Goal: Task Accomplishment & Management: Use online tool/utility

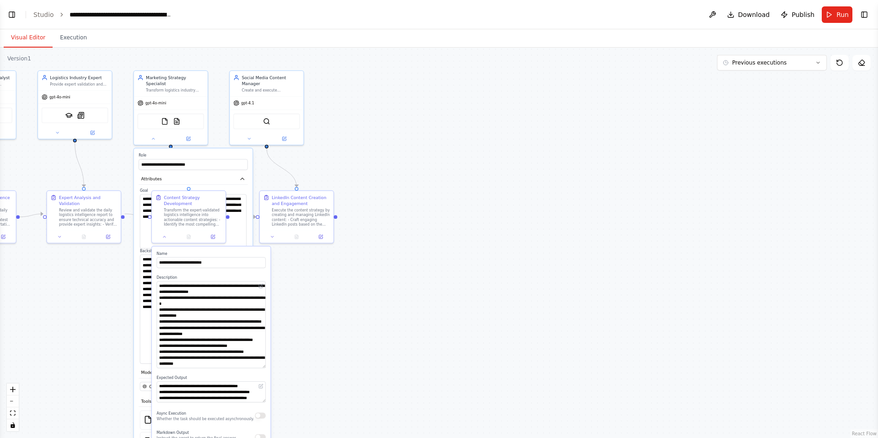
drag, startPoint x: 371, startPoint y: 251, endPoint x: 487, endPoint y: 240, distance: 116.2
click at [402, 240] on div ".deletable-edge-delete-btn { width: 20px; height: 20px; border: 0px solid #ffff…" at bounding box center [439, 243] width 878 height 390
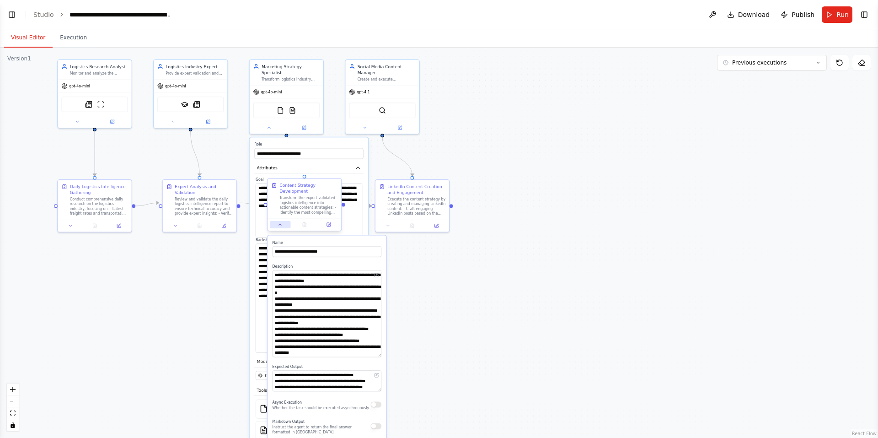
click at [283, 226] on button at bounding box center [280, 224] width 21 height 7
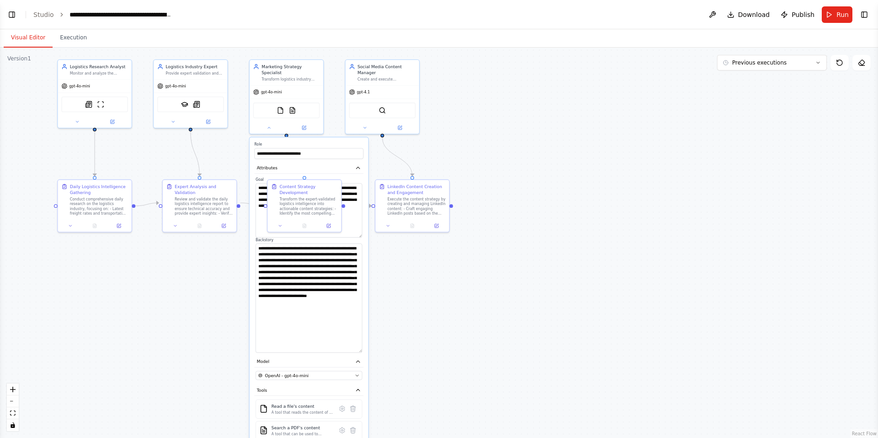
click at [217, 261] on div ".deletable-edge-delete-btn { width: 20px; height: 20px; border: 0px solid #ffff…" at bounding box center [439, 243] width 878 height 390
drag, startPoint x: 316, startPoint y: 193, endPoint x: 315, endPoint y: 214, distance: 20.7
click at [315, 214] on div "Content Strategy Development Transform the expert-validated logistics intellige…" at bounding box center [308, 198] width 58 height 32
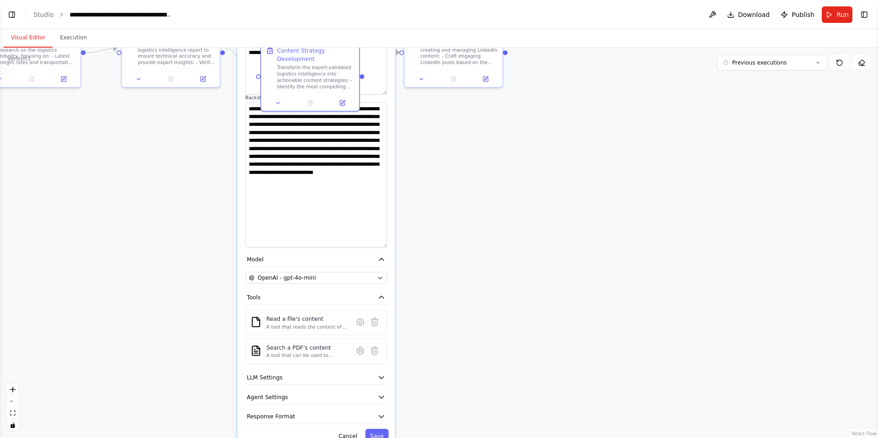
drag, startPoint x: 421, startPoint y: 339, endPoint x: 437, endPoint y: 225, distance: 115.5
click at [402, 225] on div ".deletable-edge-delete-btn { width: 20px; height: 20px; border: 0px solid #ffff…" at bounding box center [439, 243] width 878 height 390
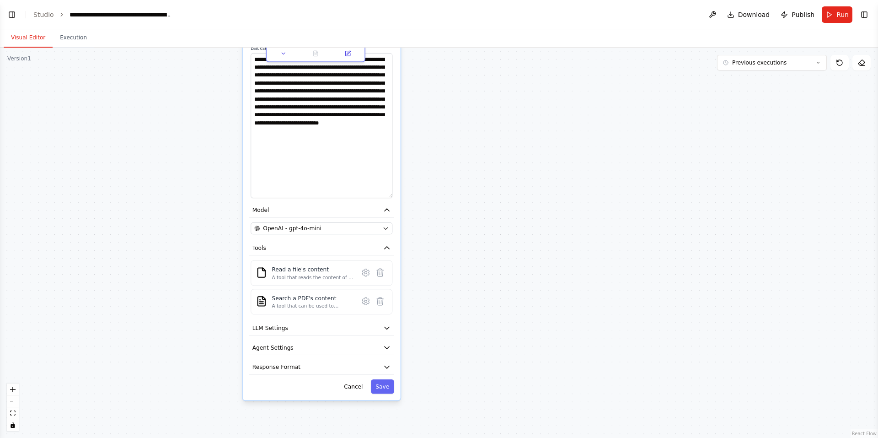
drag, startPoint x: 438, startPoint y: 270, endPoint x: 435, endPoint y: 241, distance: 29.0
click at [402, 236] on div ".deletable-edge-delete-btn { width: 20px; height: 20px; border: 0px solid #ffff…" at bounding box center [439, 243] width 878 height 390
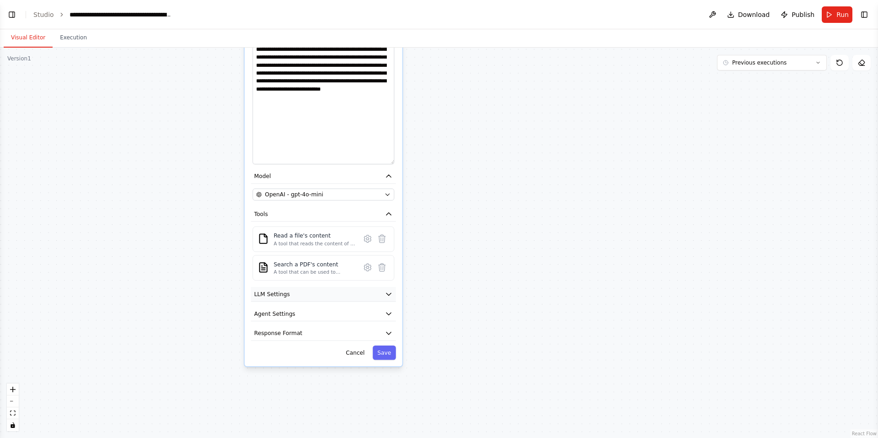
click at [346, 290] on button "LLM Settings" at bounding box center [323, 294] width 145 height 15
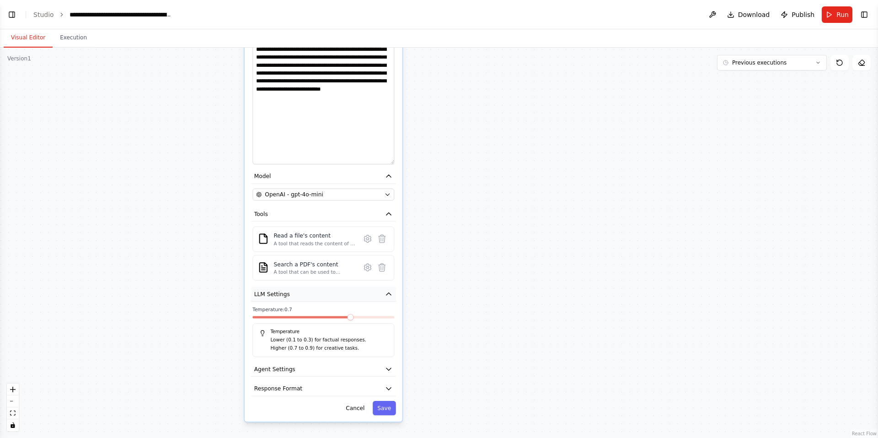
click at [358, 290] on button "LLM Settings" at bounding box center [323, 294] width 145 height 15
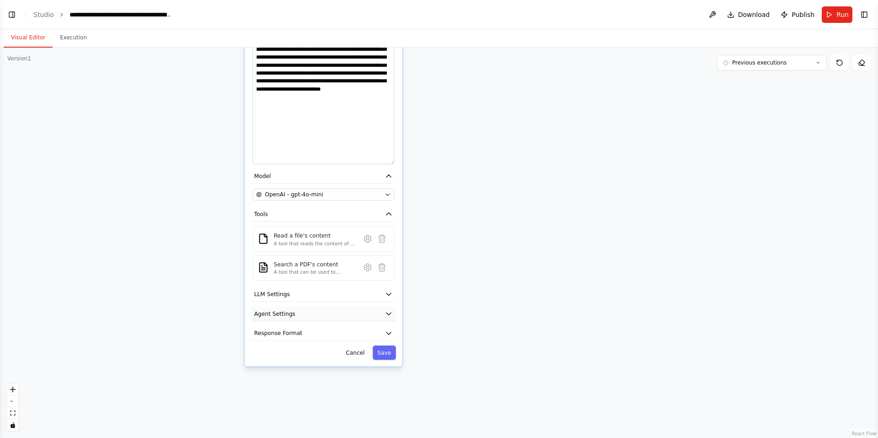
click at [345, 306] on button "Agent Settings" at bounding box center [323, 313] width 145 height 15
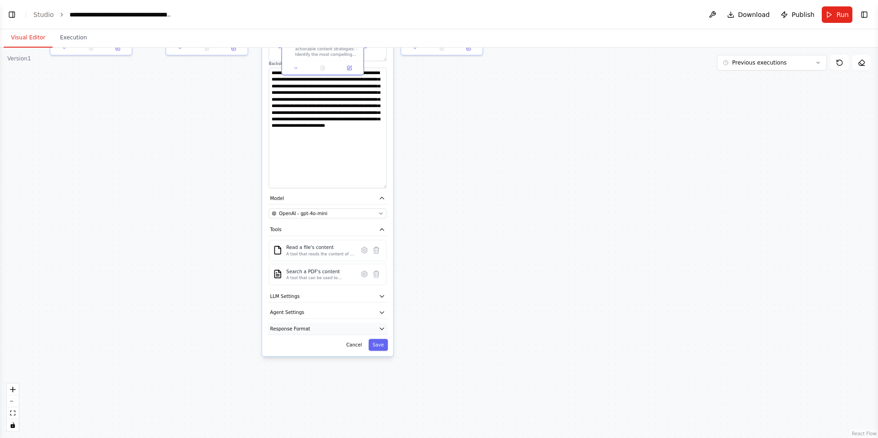
click at [326, 322] on button "Response Format" at bounding box center [328, 328] width 120 height 12
click at [324, 290] on button "LLM Settings" at bounding box center [328, 296] width 120 height 12
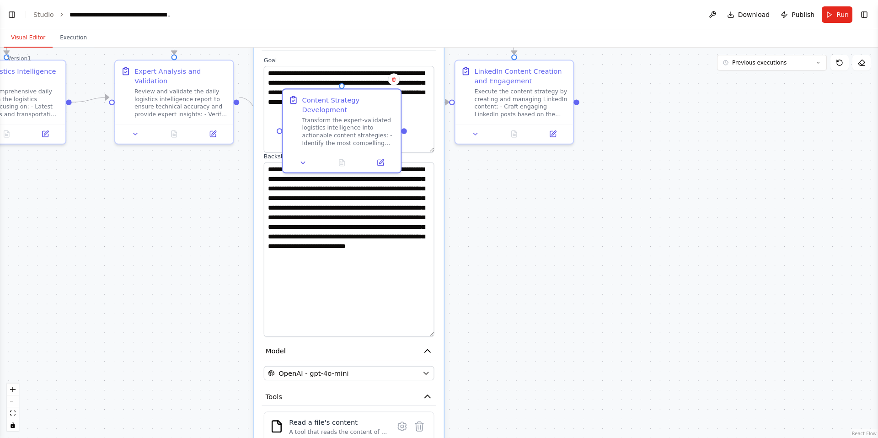
drag, startPoint x: 236, startPoint y: 211, endPoint x: 229, endPoint y: 392, distance: 180.8
click at [229, 392] on div ".deletable-edge-delete-btn { width: 20px; height: 20px; border: 0px solid #ffff…" at bounding box center [439, 243] width 878 height 390
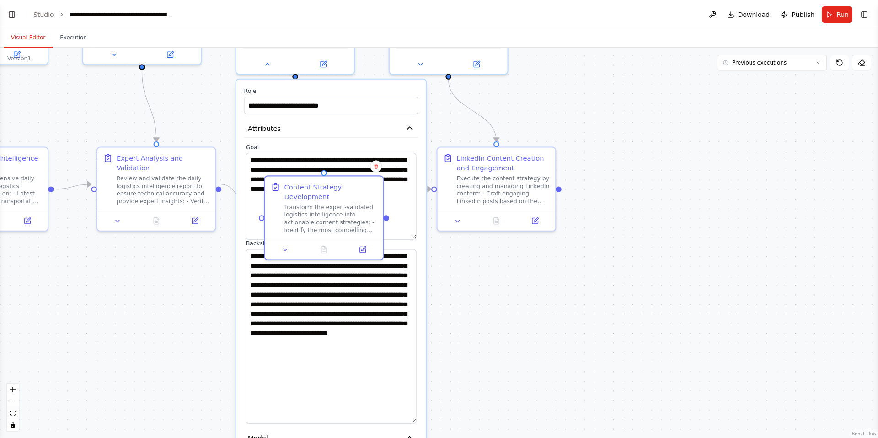
drag, startPoint x: 233, startPoint y: 229, endPoint x: 195, endPoint y: 367, distance: 143.2
click at [195, 367] on div ".deletable-edge-delete-btn { width: 20px; height: 20px; border: 0px solid #ffff…" at bounding box center [439, 243] width 878 height 390
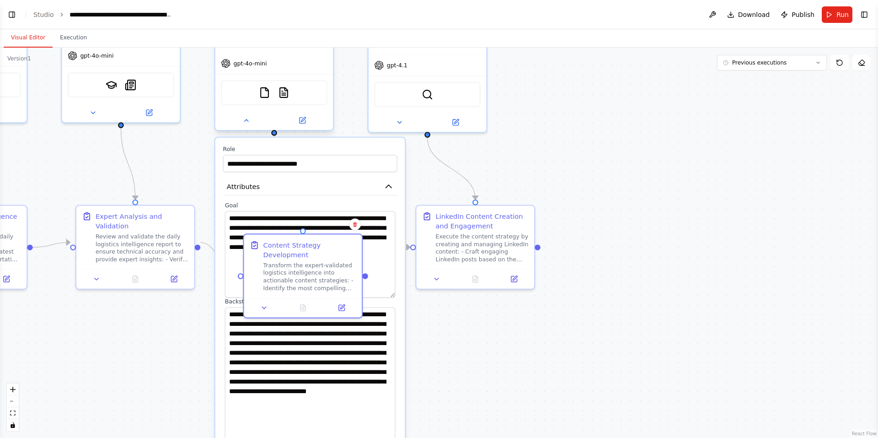
click at [253, 119] on div at bounding box center [274, 120] width 118 height 19
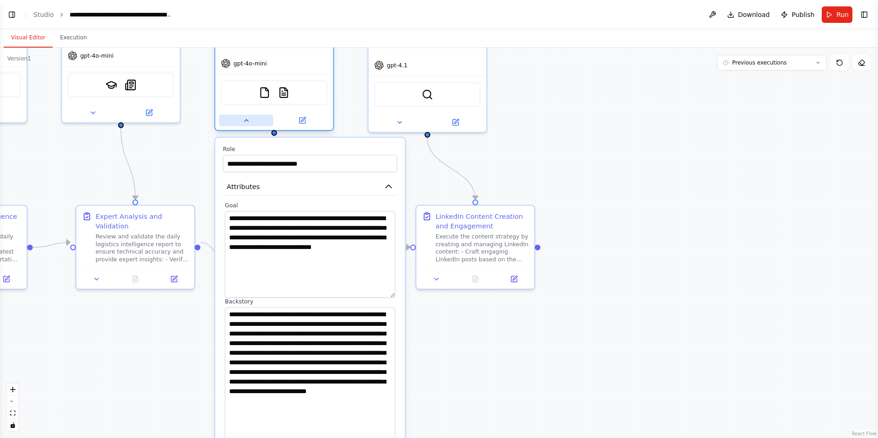
click at [247, 119] on icon at bounding box center [246, 120] width 4 height 2
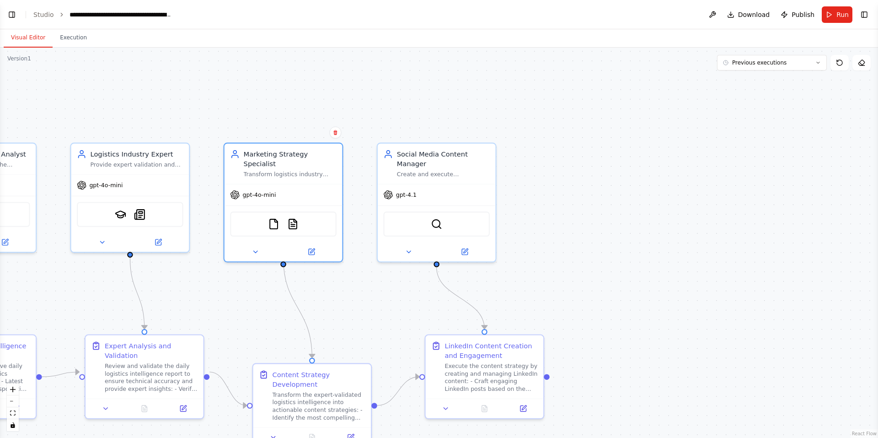
drag, startPoint x: 236, startPoint y: 182, endPoint x: 246, endPoint y: 313, distance: 131.6
click at [246, 313] on div ".deletable-edge-delete-btn { width: 20px; height: 20px; border: 0px solid #ffff…" at bounding box center [439, 243] width 878 height 390
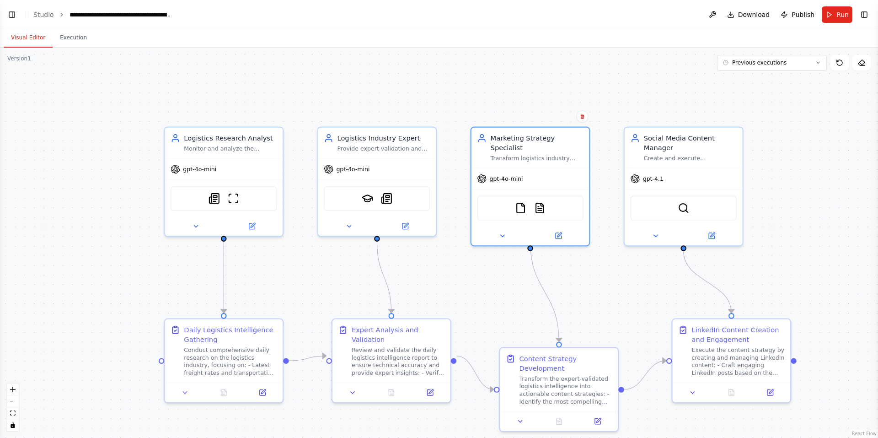
drag, startPoint x: 255, startPoint y: 113, endPoint x: 504, endPoint y: 104, distance: 249.4
click at [402, 104] on div ".deletable-edge-delete-btn { width: 20px; height: 20px; border: 0px solid #ffff…" at bounding box center [439, 243] width 878 height 390
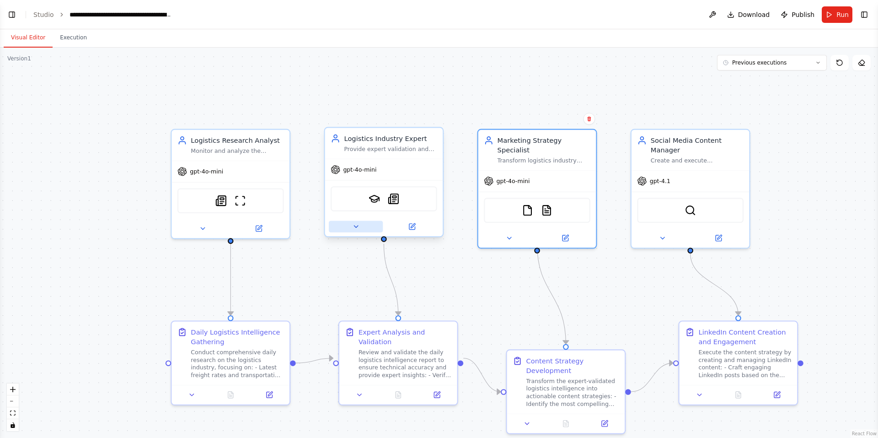
click at [365, 228] on button at bounding box center [356, 226] width 54 height 11
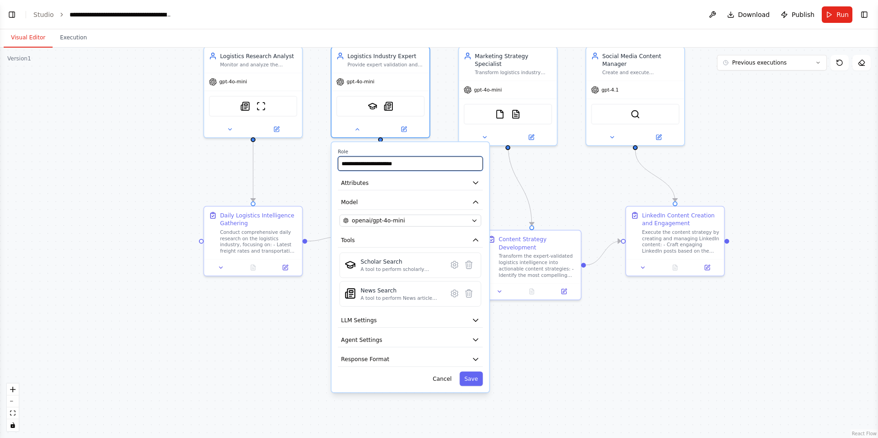
drag, startPoint x: 454, startPoint y: 232, endPoint x: 443, endPoint y: 114, distance: 118.5
click at [402, 112] on div ".deletable-edge-delete-btn { width: 20px; height: 20px; border: 0px solid #ffff…" at bounding box center [439, 243] width 878 height 390
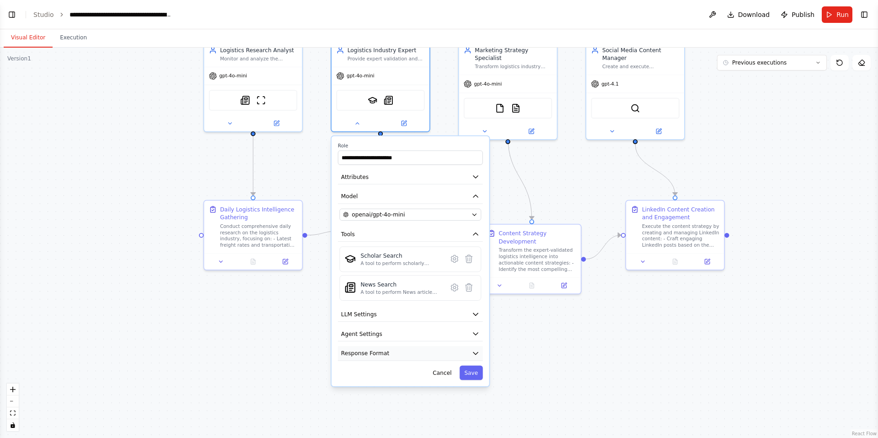
click at [402, 349] on button "Response Format" at bounding box center [410, 353] width 145 height 15
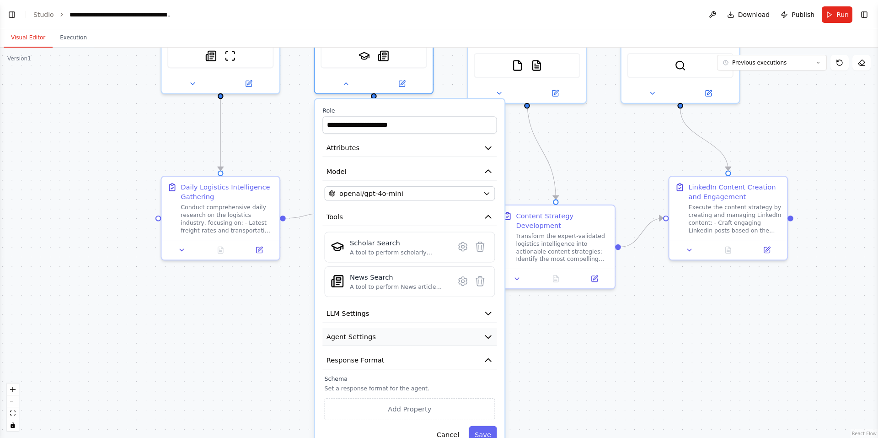
click at [402, 333] on button "Agent Settings" at bounding box center [409, 337] width 174 height 18
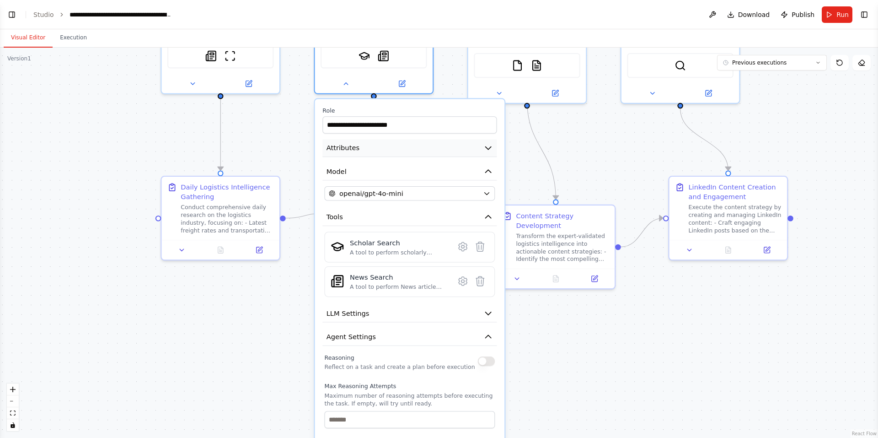
click at [402, 147] on button "Attributes" at bounding box center [409, 148] width 174 height 18
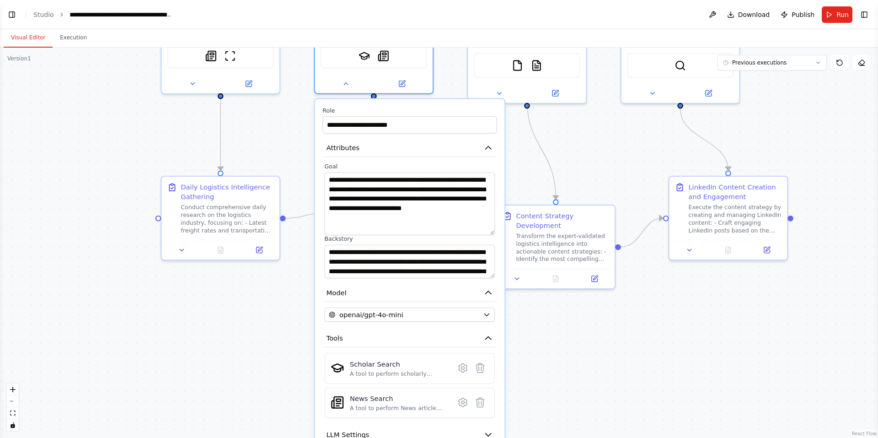
drag, startPoint x: 491, startPoint y: 200, endPoint x: 493, endPoint y: 229, distance: 29.4
click at [402, 229] on textarea "**********" at bounding box center [409, 203] width 171 height 63
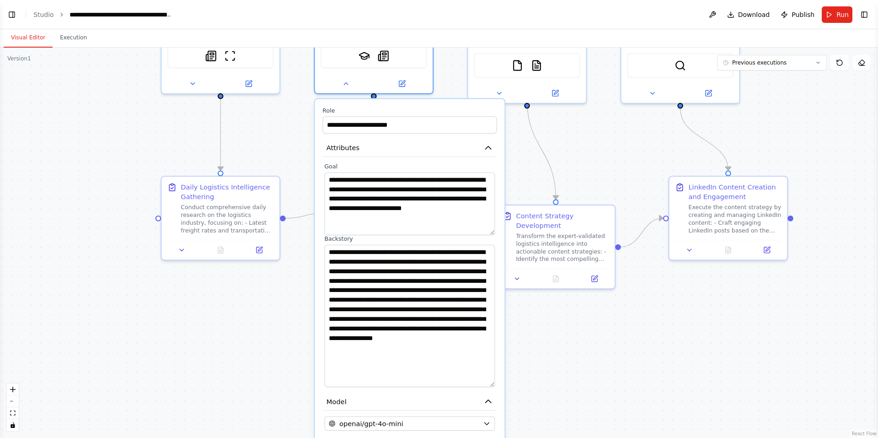
drag, startPoint x: 489, startPoint y: 276, endPoint x: 502, endPoint y: 378, distance: 102.9
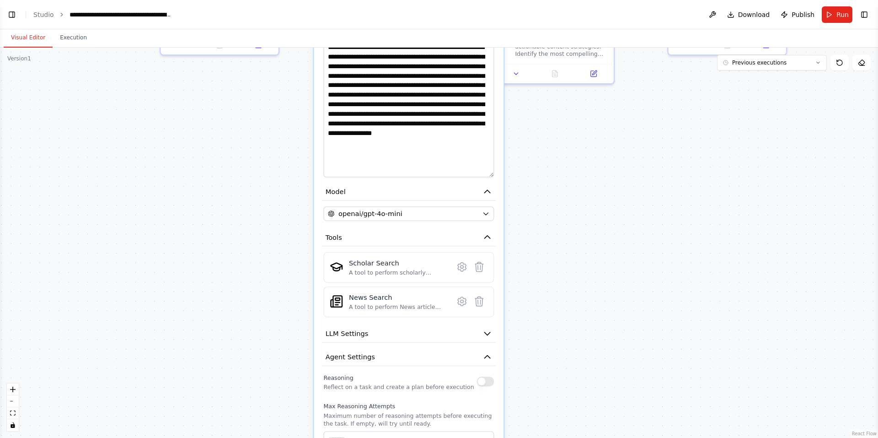
drag, startPoint x: 521, startPoint y: 357, endPoint x: 520, endPoint y: 152, distance: 205.4
click at [402, 152] on div ".deletable-edge-delete-btn { width: 20px; height: 20px; border: 0px solid #ffff…" at bounding box center [439, 243] width 878 height 390
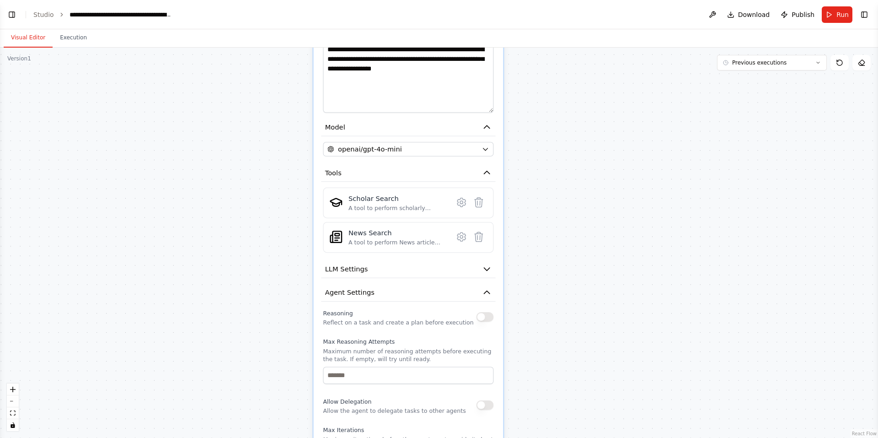
drag, startPoint x: 535, startPoint y: 274, endPoint x: 534, endPoint y: 155, distance: 118.9
click at [402, 155] on div ".deletable-edge-delete-btn { width: 20px; height: 20px; border: 0px solid #ffff…" at bounding box center [439, 243] width 878 height 390
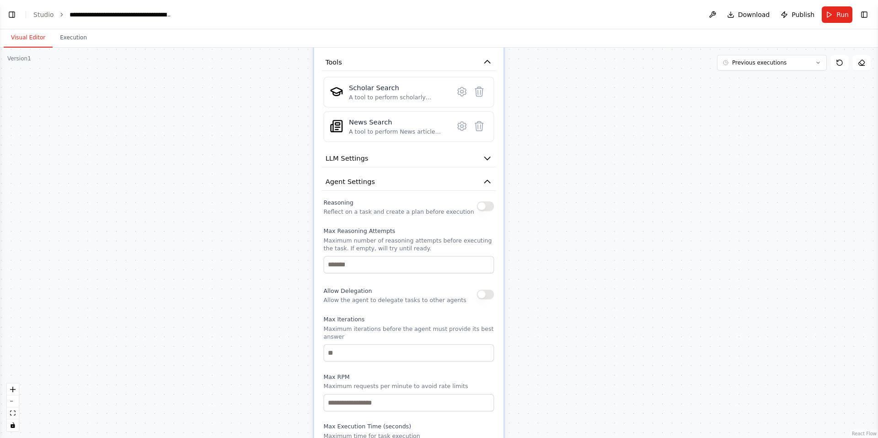
drag, startPoint x: 528, startPoint y: 248, endPoint x: 529, endPoint y: 188, distance: 60.4
click at [402, 188] on div ".deletable-edge-delete-btn { width: 20px; height: 20px; border: 0px solid #ffff…" at bounding box center [439, 243] width 878 height 390
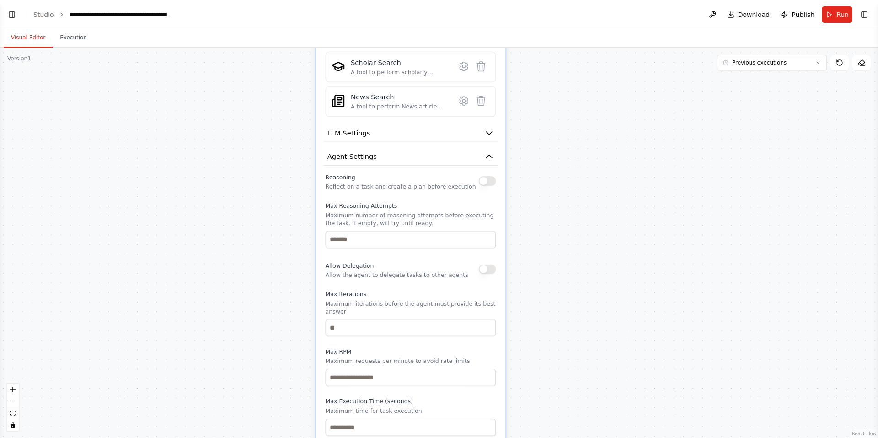
drag, startPoint x: 528, startPoint y: 252, endPoint x: 530, endPoint y: 184, distance: 68.2
click at [402, 193] on div ".deletable-edge-delete-btn { width: 20px; height: 20px; border: 0px solid #ffff…" at bounding box center [439, 243] width 878 height 390
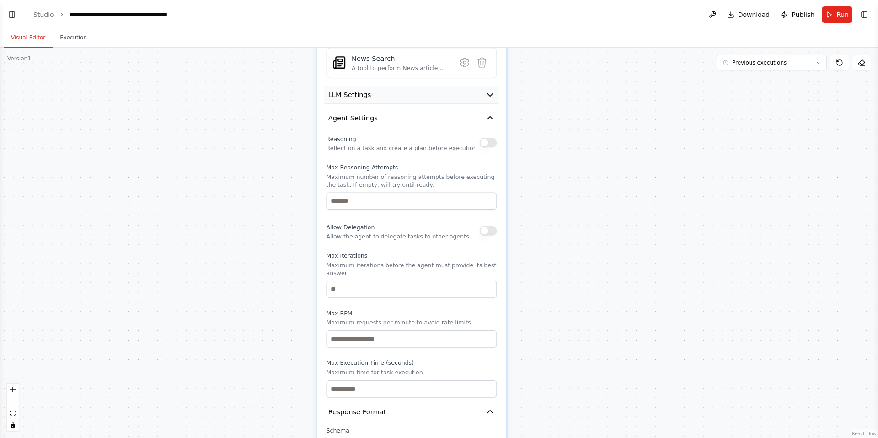
click at [402, 100] on button "LLM Settings" at bounding box center [411, 95] width 174 height 18
click at [402, 97] on icon "button" at bounding box center [490, 95] width 10 height 10
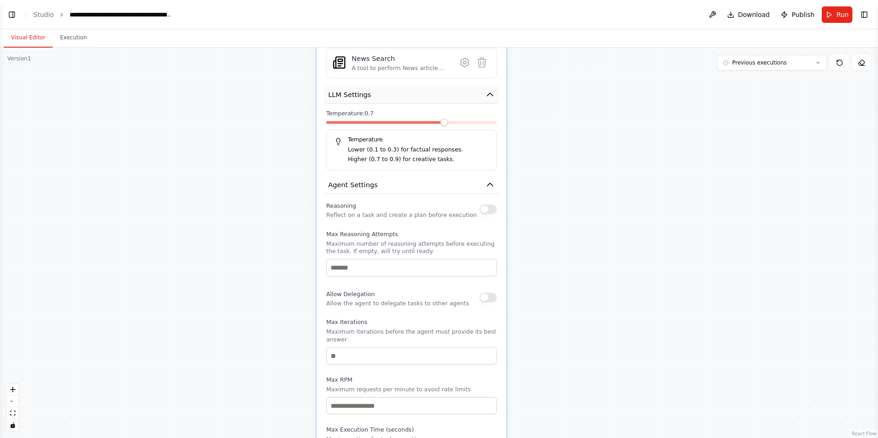
click at [402, 97] on icon "button" at bounding box center [490, 95] width 10 height 10
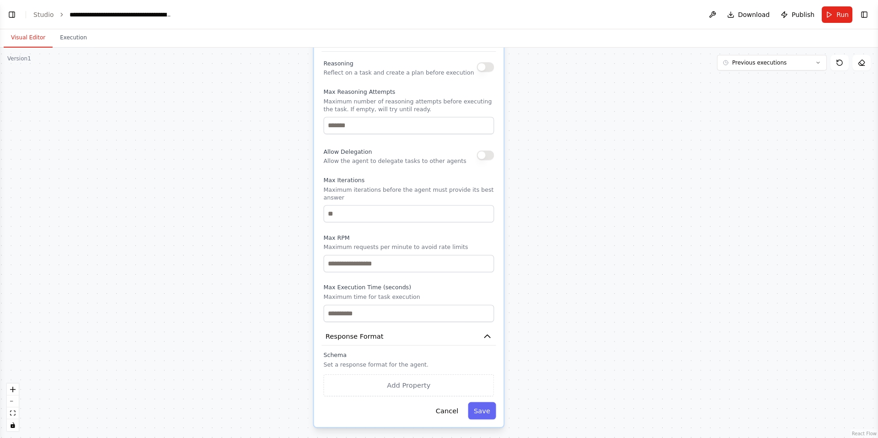
drag, startPoint x: 547, startPoint y: 171, endPoint x: 544, endPoint y: 92, distance: 78.7
click at [402, 92] on div ".deletable-edge-delete-btn { width: 20px; height: 20px; border: 0px solid #ffff…" at bounding box center [439, 243] width 878 height 390
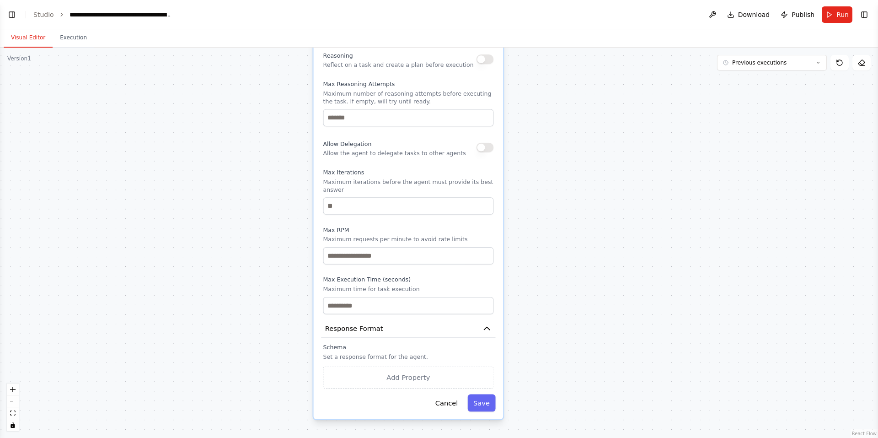
drag, startPoint x: 567, startPoint y: 230, endPoint x: 565, endPoint y: 149, distance: 81.4
click at [402, 149] on div ".deletable-edge-delete-btn { width: 20px; height: 20px; border: 0px solid #ffff…" at bounding box center [439, 243] width 878 height 390
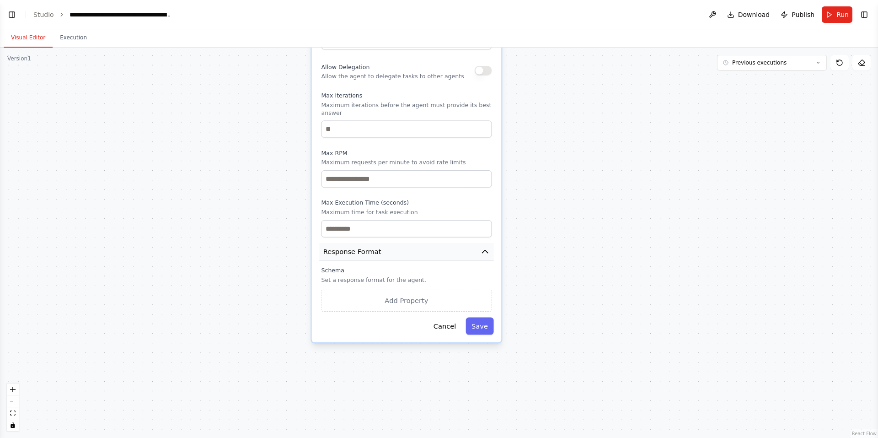
click at [402, 243] on button "Response Format" at bounding box center [406, 252] width 174 height 18
click at [402, 293] on button "Add Property" at bounding box center [406, 301] width 171 height 22
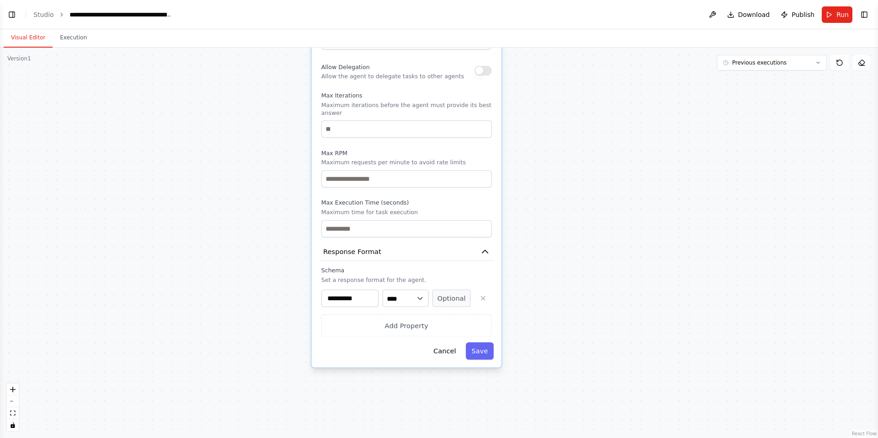
drag, startPoint x: 357, startPoint y: 291, endPoint x: 294, endPoint y: 294, distance: 62.7
click at [294, 294] on div ".deletable-edge-delete-btn { width: 20px; height: 20px; border: 0px solid #ffff…" at bounding box center [439, 243] width 878 height 390
drag, startPoint x: 351, startPoint y: 290, endPoint x: 277, endPoint y: 285, distance: 74.2
click at [277, 285] on div ".deletable-edge-delete-btn { width: 20px; height: 20px; border: 0px solid #ffff…" at bounding box center [439, 243] width 878 height 390
type input "*"
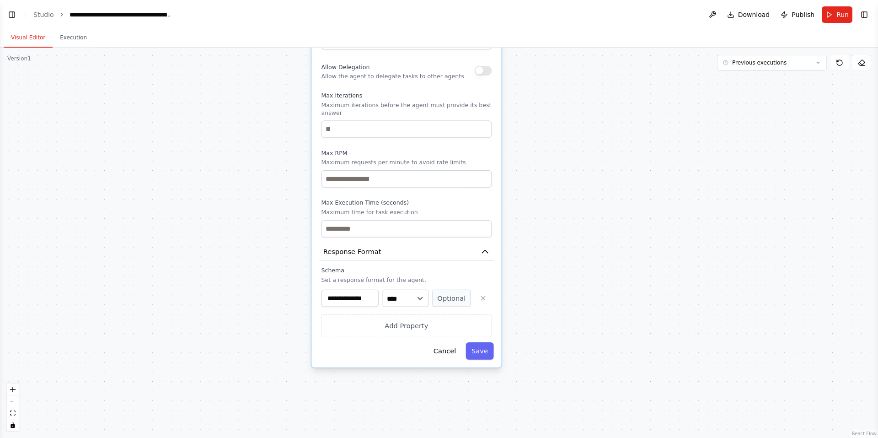
click at [346, 291] on input "**********" at bounding box center [350, 298] width 58 height 17
type input "**********"
click at [402, 344] on button "Save" at bounding box center [480, 350] width 28 height 17
click at [402, 292] on button "Optional" at bounding box center [451, 298] width 38 height 17
click at [402, 346] on button "Save" at bounding box center [480, 350] width 28 height 17
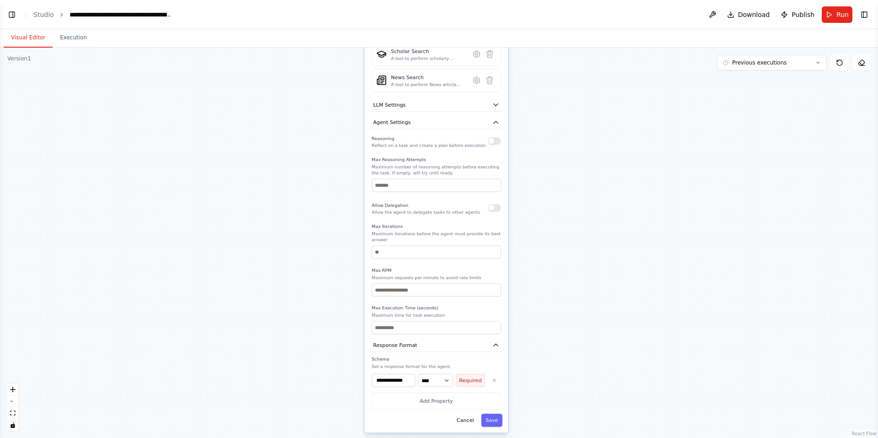
drag, startPoint x: 537, startPoint y: 249, endPoint x: 548, endPoint y: 344, distance: 95.7
click at [402, 344] on div ".deletable-edge-delete-btn { width: 20px; height: 20px; border: 0px solid #ffff…" at bounding box center [439, 243] width 878 height 390
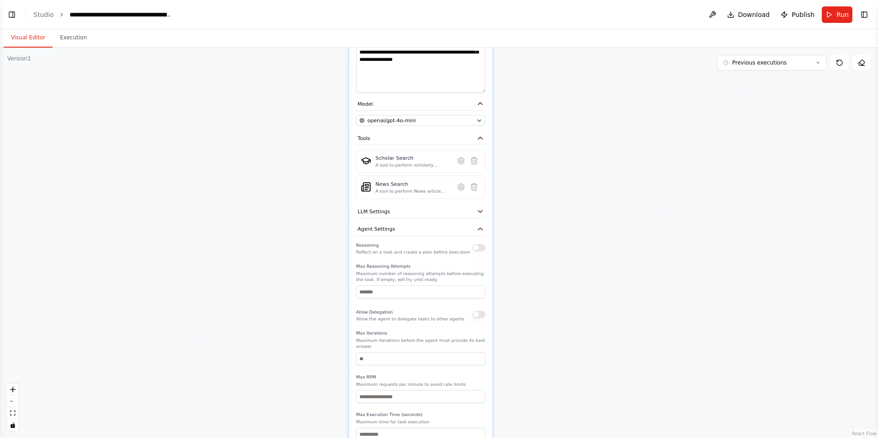
drag, startPoint x: 536, startPoint y: 262, endPoint x: 519, endPoint y: 348, distance: 87.5
click at [402, 348] on div ".deletable-edge-delete-btn { width: 20px; height: 20px; border: 0px solid #ffff…" at bounding box center [439, 243] width 878 height 390
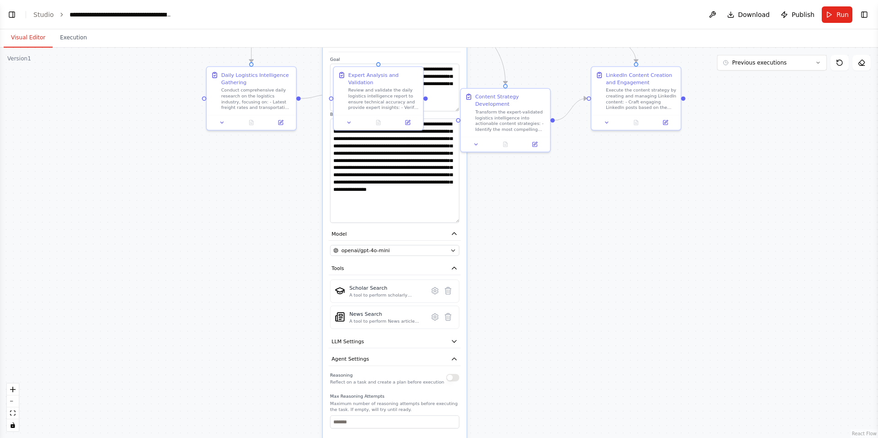
drag, startPoint x: 525, startPoint y: 216, endPoint x: 504, endPoint y: 339, distance: 124.4
click at [402, 339] on div ".deletable-edge-delete-btn { width: 20px; height: 20px; border: 0px solid #ffff…" at bounding box center [439, 243] width 878 height 390
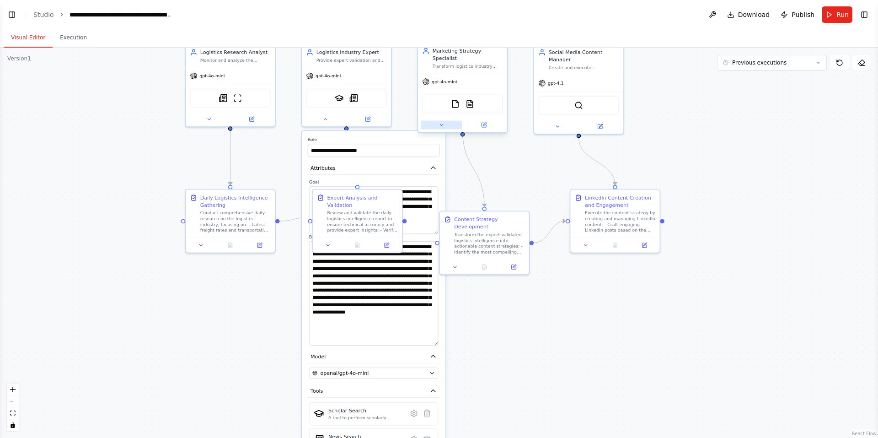
click at [402, 121] on button at bounding box center [441, 125] width 41 height 9
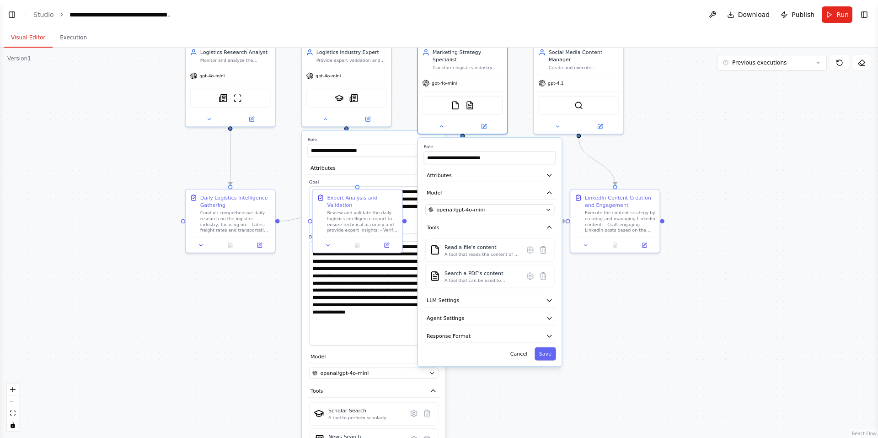
click at [402, 322] on div "**********" at bounding box center [490, 252] width 144 height 228
click at [402, 329] on button "Response Format" at bounding box center [490, 335] width 132 height 13
click at [402, 367] on button "Add Property" at bounding box center [489, 373] width 129 height 17
click at [402, 365] on button "Optional" at bounding box center [524, 371] width 29 height 13
click at [402, 404] on button "Save" at bounding box center [545, 410] width 21 height 13
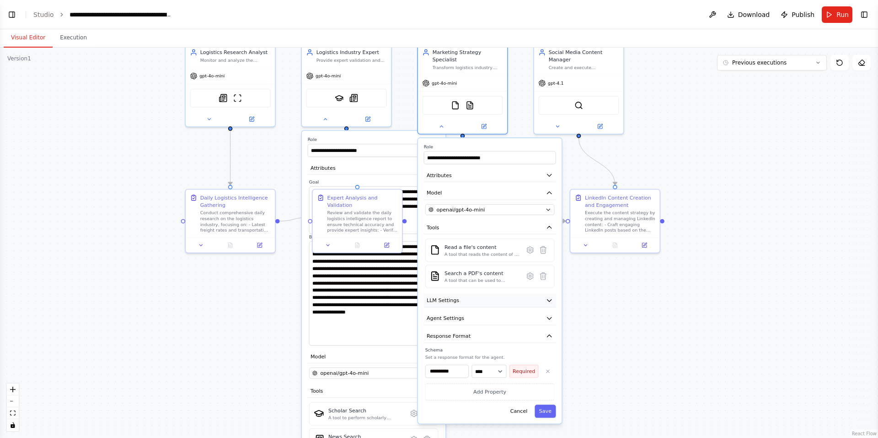
click at [402, 299] on icon "button" at bounding box center [549, 300] width 4 height 2
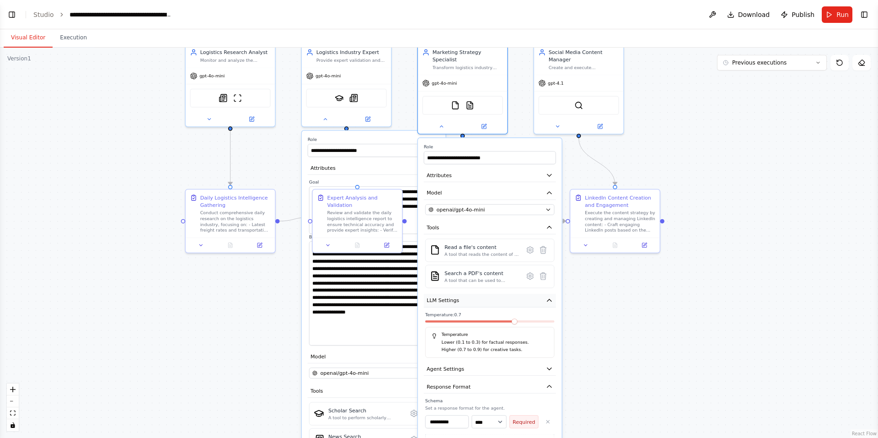
click at [402, 294] on button "LLM Settings" at bounding box center [490, 300] width 132 height 13
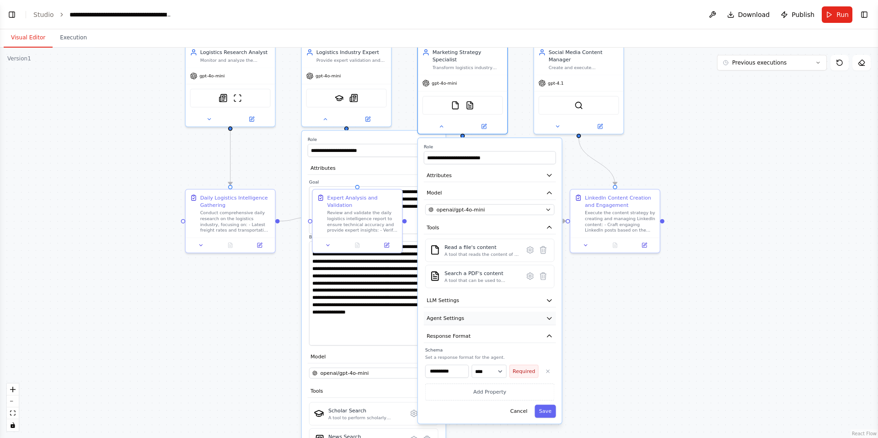
click at [402, 311] on button "Agent Settings" at bounding box center [490, 317] width 132 height 13
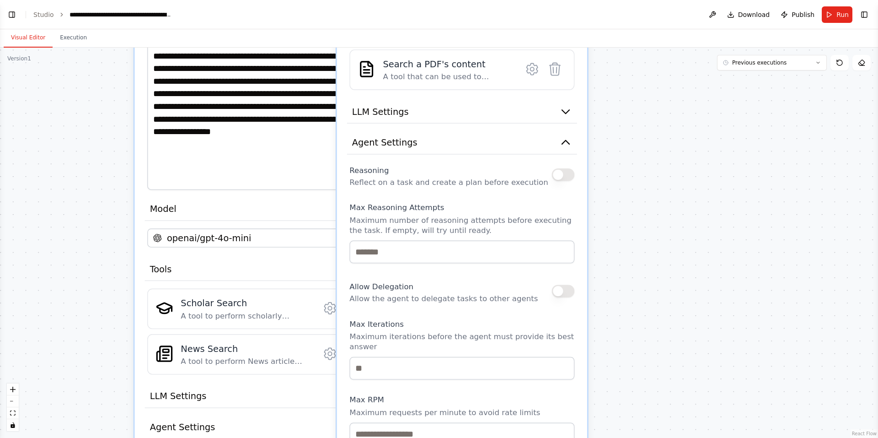
drag, startPoint x: 605, startPoint y: 338, endPoint x: 619, endPoint y: 142, distance: 196.7
click at [402, 143] on div ".deletable-edge-delete-btn { width: 20px; height: 20px; border: 0px solid #ffff…" at bounding box center [439, 243] width 878 height 390
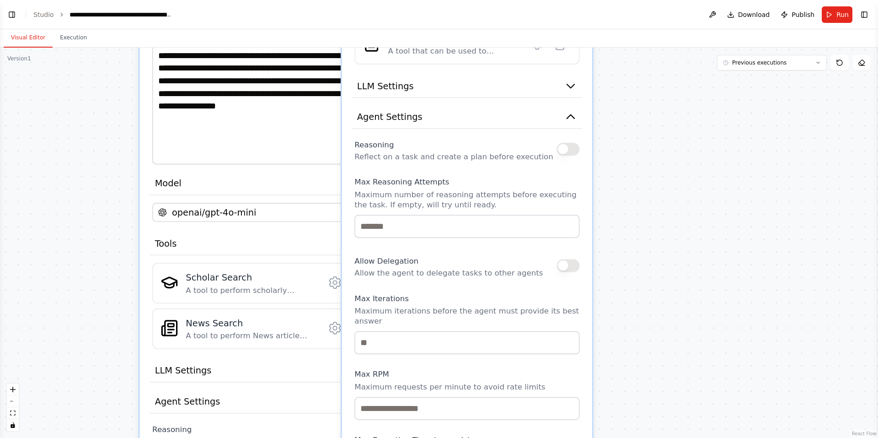
click at [402, 143] on button "button" at bounding box center [568, 149] width 23 height 13
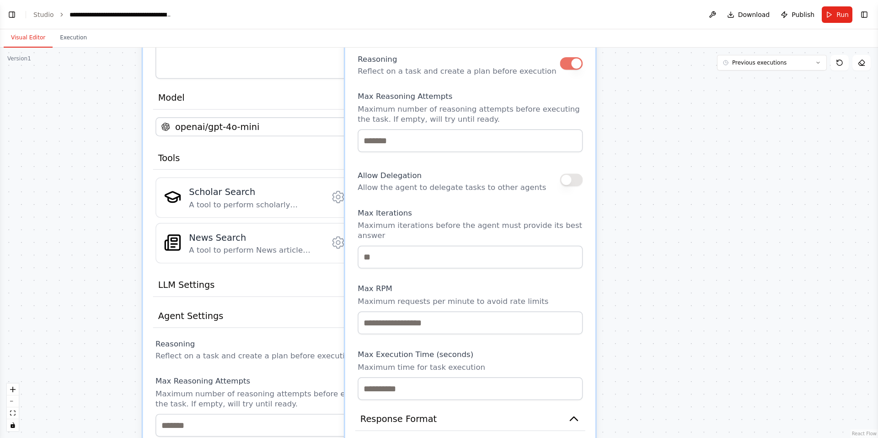
drag, startPoint x: 617, startPoint y: 215, endPoint x: 620, endPoint y: 137, distance: 77.8
click at [402, 128] on div ".deletable-edge-delete-btn { width: 20px; height: 20px; border: 0px solid #ffff…" at bounding box center [439, 243] width 878 height 390
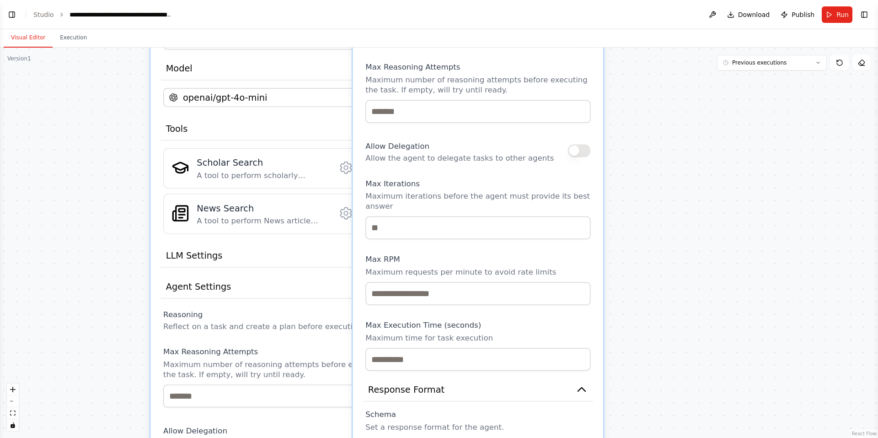
drag, startPoint x: 629, startPoint y: 287, endPoint x: 649, endPoint y: 151, distance: 137.3
click at [402, 151] on div ".deletable-edge-delete-btn { width: 20px; height: 20px; border: 0px solid #ffff…" at bounding box center [439, 243] width 878 height 390
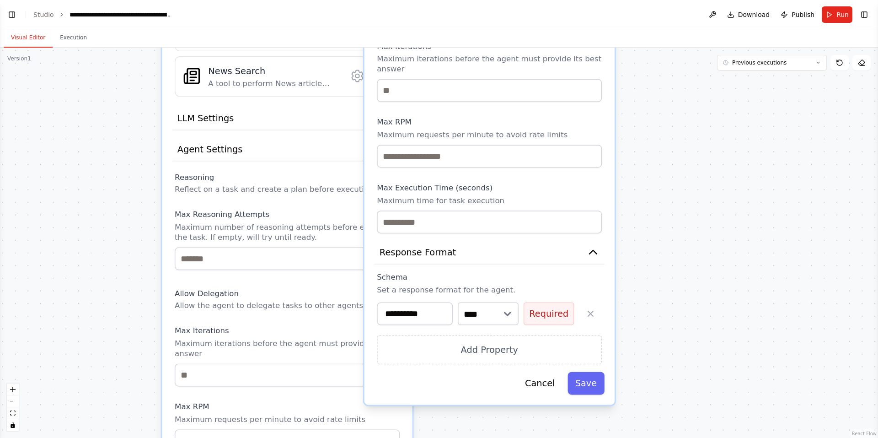
drag, startPoint x: 657, startPoint y: 259, endPoint x: 656, endPoint y: 230, distance: 29.3
click at [402, 230] on div ".deletable-edge-delete-btn { width: 20px; height: 20px; border: 0px solid #ffff…" at bounding box center [439, 243] width 878 height 390
click at [402, 372] on button "Save" at bounding box center [586, 383] width 37 height 23
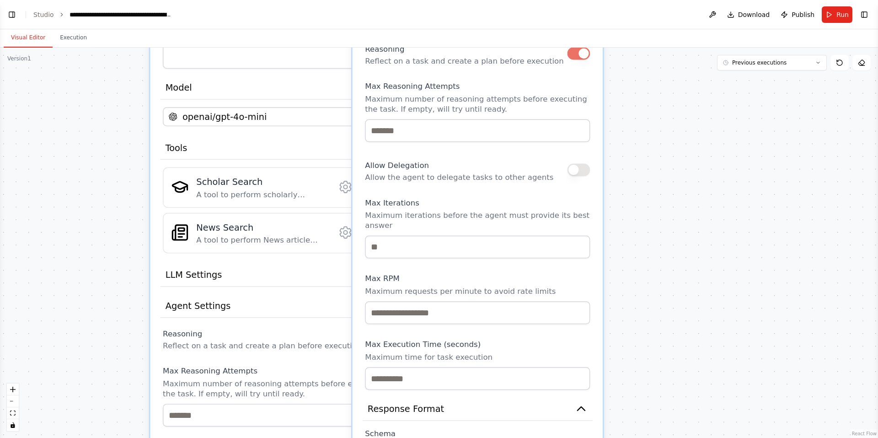
drag, startPoint x: 644, startPoint y: 220, endPoint x: 632, endPoint y: 380, distance: 160.1
click at [402, 380] on div ".deletable-edge-delete-btn { width: 20px; height: 20px; border: 0px solid #ffff…" at bounding box center [439, 243] width 878 height 390
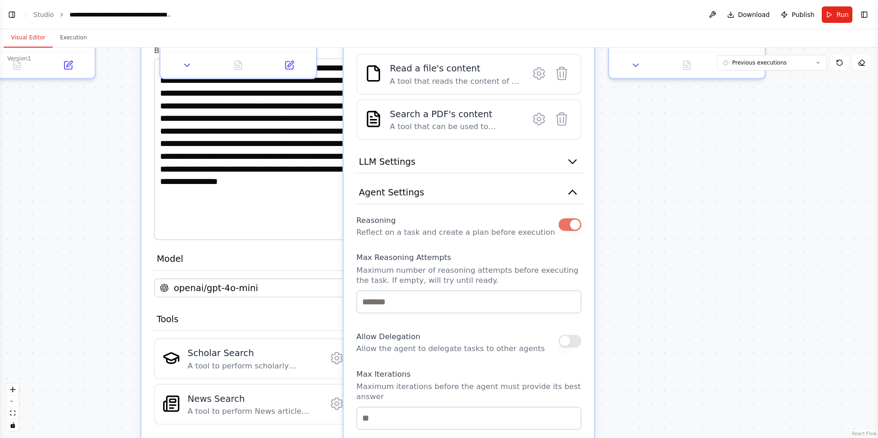
drag, startPoint x: 655, startPoint y: 261, endPoint x: 650, endPoint y: 368, distance: 107.2
click at [402, 368] on div ".deletable-edge-delete-btn { width: 20px; height: 20px; border: 0px solid #ffff…" at bounding box center [439, 243] width 878 height 390
drag, startPoint x: 649, startPoint y: 246, endPoint x: 646, endPoint y: 373, distance: 127.2
click at [402, 373] on div ".deletable-edge-delete-btn { width: 20px; height: 20px; border: 0px solid #ffff…" at bounding box center [439, 243] width 878 height 390
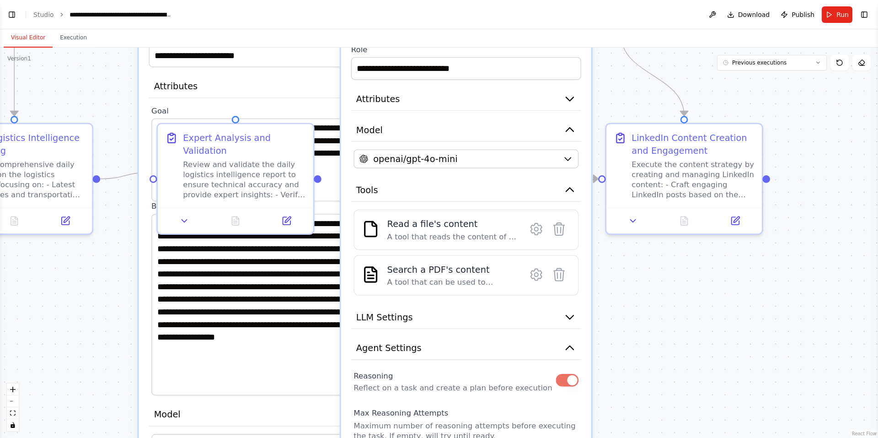
click at [402, 370] on div ".deletable-edge-delete-btn { width: 20px; height: 20px; border: 0px solid #ffff…" at bounding box center [439, 243] width 878 height 390
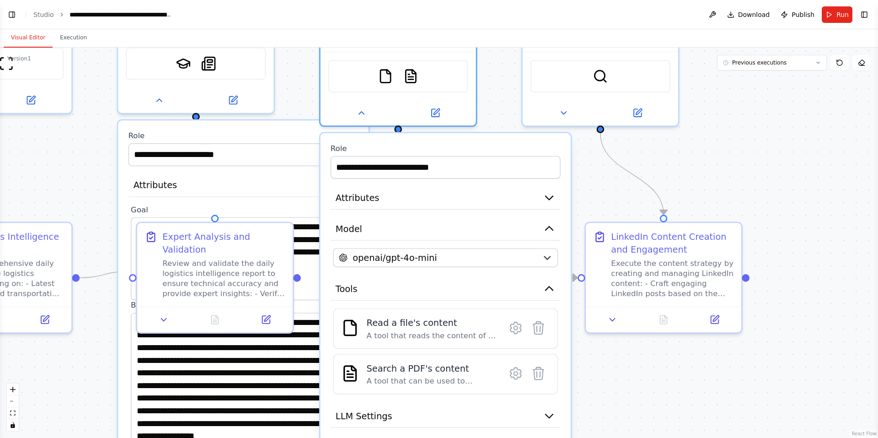
drag, startPoint x: 594, startPoint y: 150, endPoint x: 580, endPoint y: 223, distance: 74.9
click at [402, 223] on div ".deletable-edge-delete-btn { width: 20px; height: 20px; border: 0px solid #ffff…" at bounding box center [439, 243] width 878 height 390
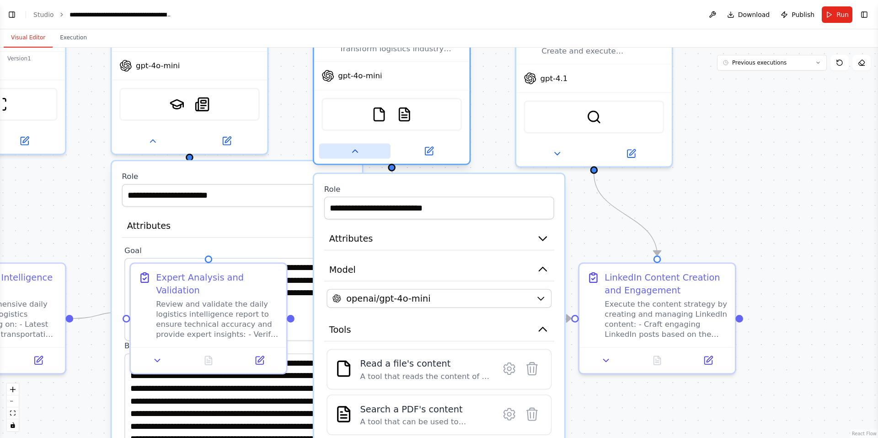
click at [354, 146] on icon at bounding box center [355, 151] width 10 height 10
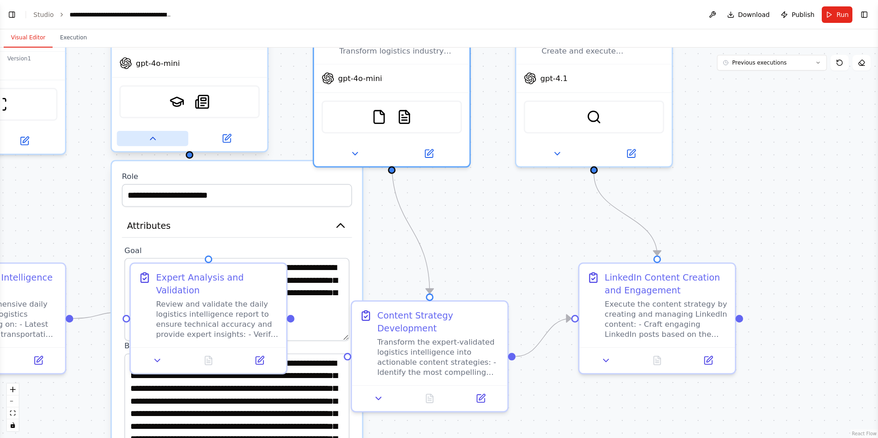
click at [163, 145] on button at bounding box center [152, 138] width 71 height 15
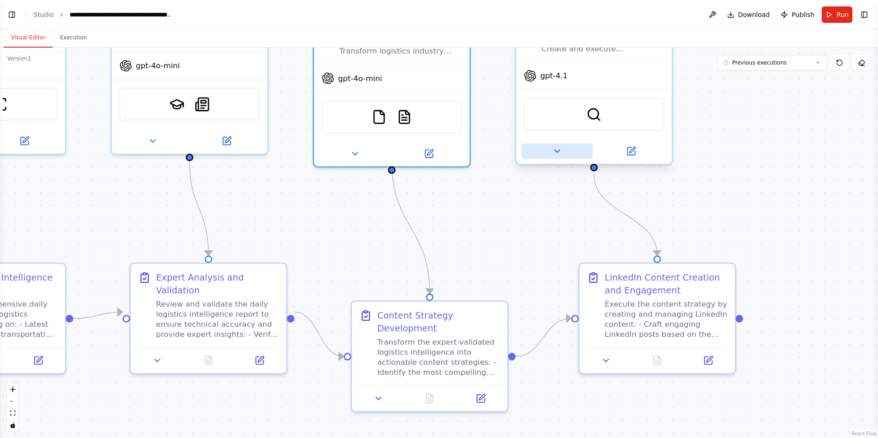
click at [402, 147] on icon at bounding box center [557, 151] width 10 height 10
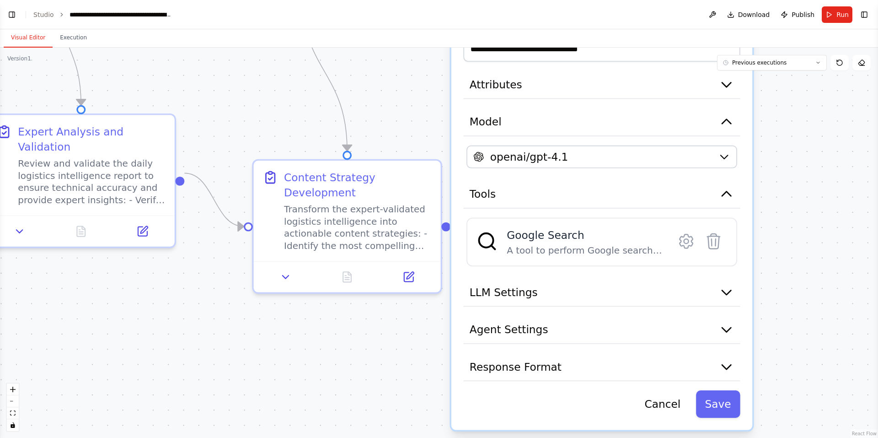
drag, startPoint x: 837, startPoint y: 241, endPoint x: 796, endPoint y: 93, distance: 153.8
click at [402, 85] on div ".deletable-edge-delete-btn { width: 20px; height: 20px; border: 0px solid #ffff…" at bounding box center [439, 243] width 878 height 390
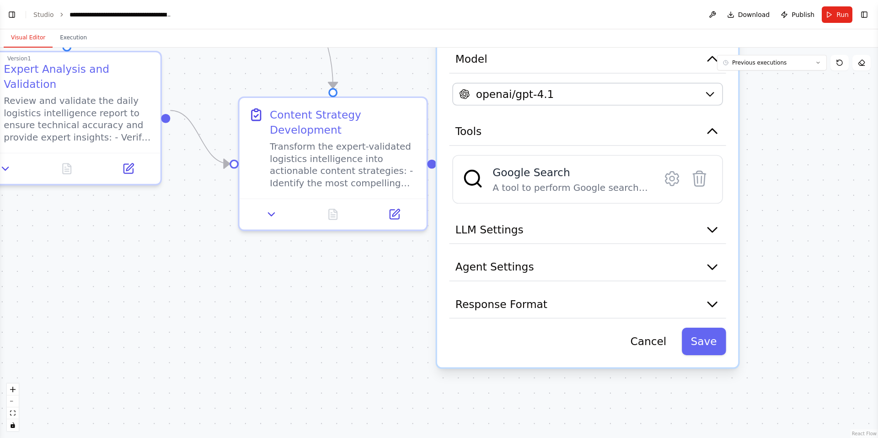
drag, startPoint x: 815, startPoint y: 201, endPoint x: 798, endPoint y: 138, distance: 65.8
click at [402, 138] on div ".deletable-edge-delete-btn { width: 20px; height: 20px; border: 0px solid #ffff…" at bounding box center [439, 243] width 878 height 390
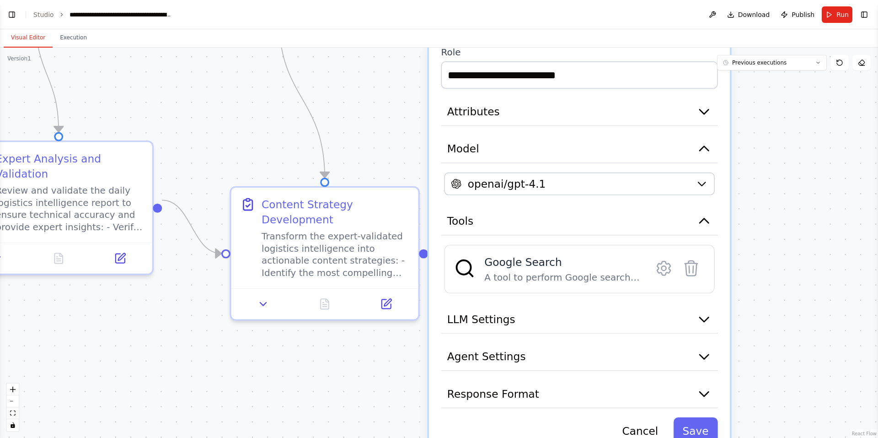
drag, startPoint x: 793, startPoint y: 144, endPoint x: 794, endPoint y: 270, distance: 126.2
click at [402, 270] on div ".deletable-edge-delete-btn { width: 20px; height: 20px; border: 0px solid #ffff…" at bounding box center [439, 243] width 878 height 390
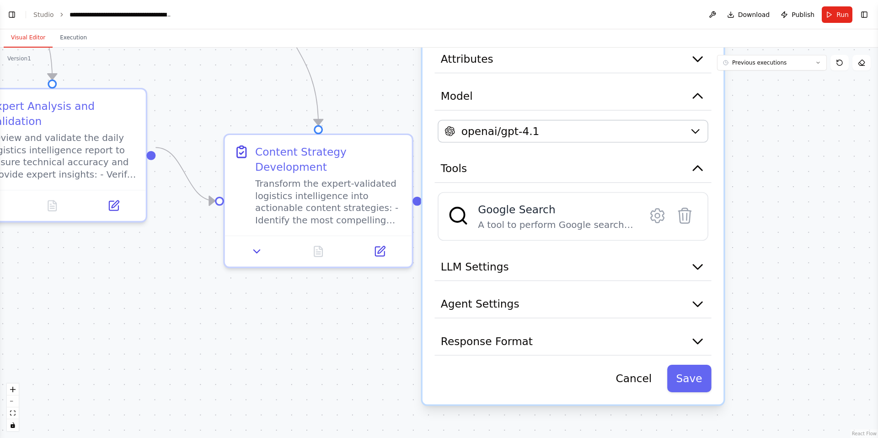
drag, startPoint x: 789, startPoint y: 253, endPoint x: 783, endPoint y: 199, distance: 54.3
click at [402, 199] on div ".deletable-edge-delete-btn { width: 20px; height: 20px; border: 0px solid #ffff…" at bounding box center [439, 243] width 878 height 390
click at [402, 366] on button "Save" at bounding box center [689, 378] width 44 height 27
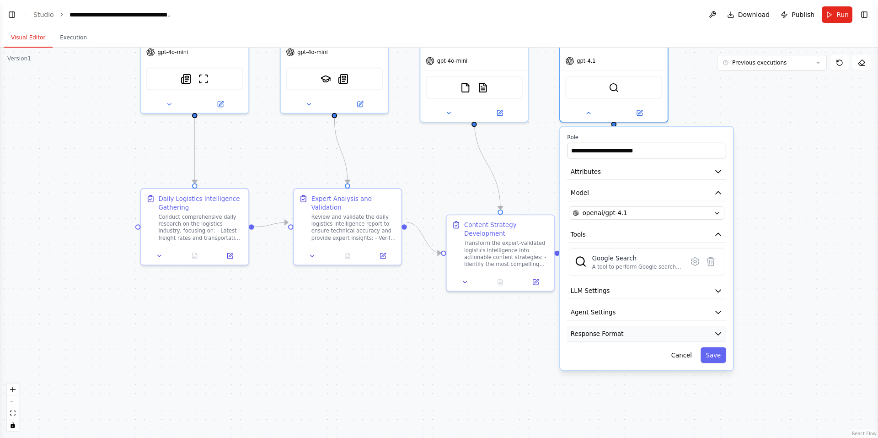
click at [402, 330] on button "Response Format" at bounding box center [646, 334] width 159 height 16
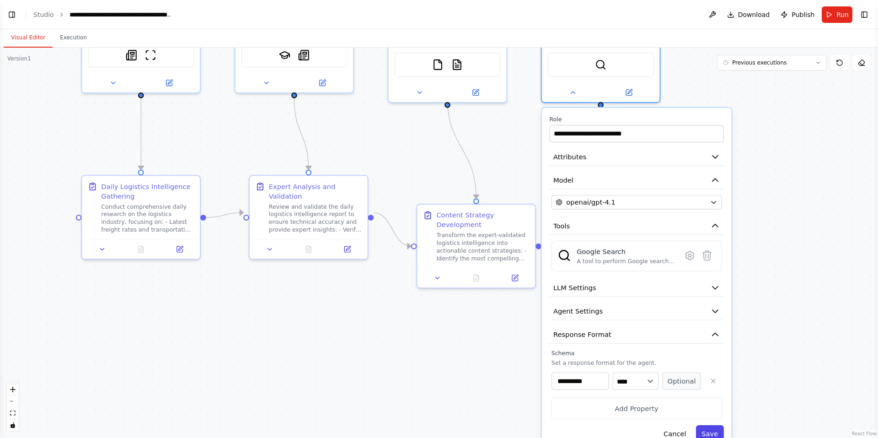
click at [402, 429] on button "Save" at bounding box center [710, 433] width 28 height 17
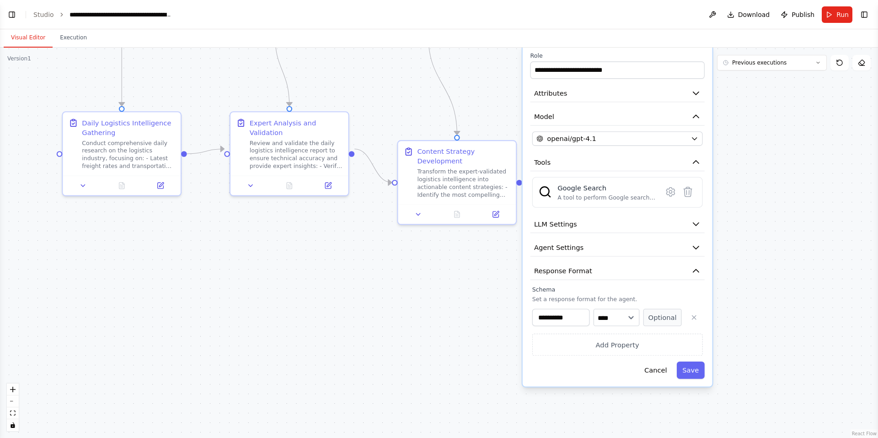
drag, startPoint x: 782, startPoint y: 163, endPoint x: 775, endPoint y: 140, distance: 23.9
click at [402, 140] on div ".deletable-edge-delete-btn { width: 20px; height: 20px; border: 0px solid #ffff…" at bounding box center [439, 243] width 878 height 390
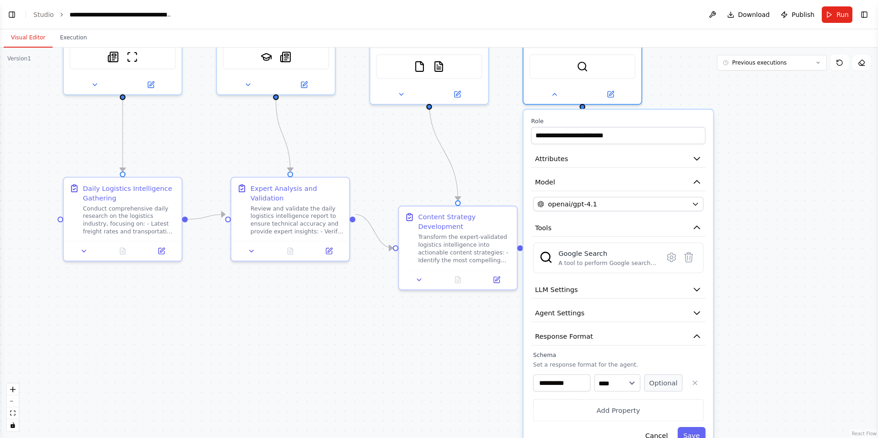
drag, startPoint x: 776, startPoint y: 144, endPoint x: 800, endPoint y: 298, distance: 156.1
click at [402, 313] on div ".deletable-edge-delete-btn { width: 20px; height: 20px; border: 0px solid #ffff…" at bounding box center [439, 243] width 878 height 390
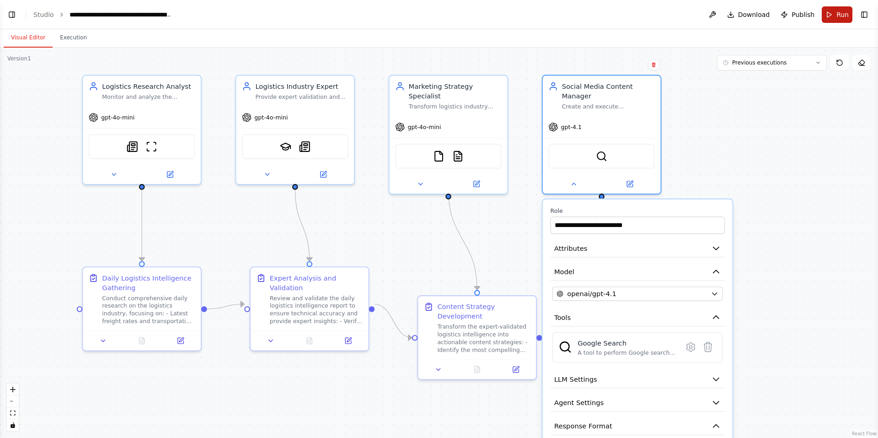
click at [402, 13] on span "Run" at bounding box center [843, 14] width 12 height 9
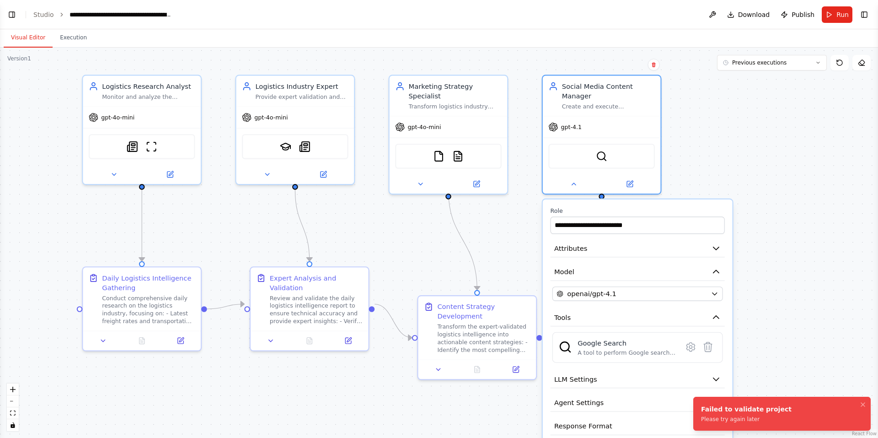
click at [402, 412] on div "Failed to validate project" at bounding box center [746, 408] width 91 height 9
